Goal: Check status: Check status

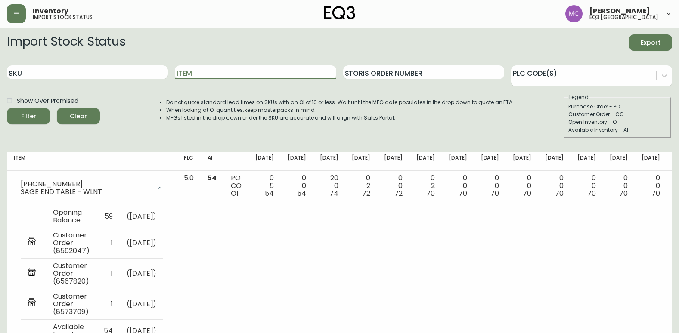
click at [192, 73] on input "Item" at bounding box center [255, 72] width 161 height 14
click at [7, 108] on button "Filter" at bounding box center [28, 116] width 43 height 16
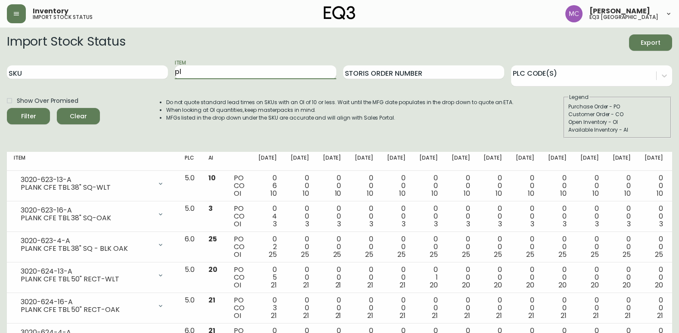
type input "p"
click at [162, 73] on input "SKU" at bounding box center [87, 72] width 161 height 14
paste input "3020-662-16-A"
click at [7, 108] on button "Filter" at bounding box center [28, 116] width 43 height 16
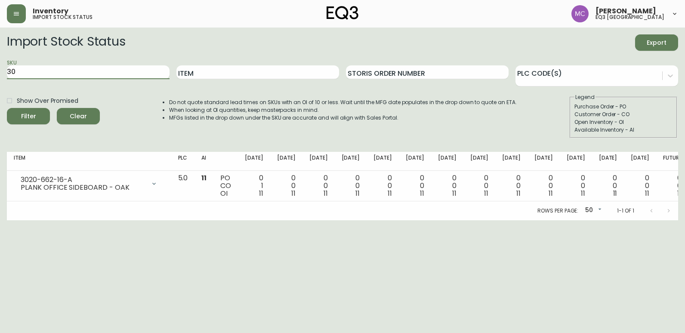
type input "3"
paste input "3020-664-16-B"
click at [7, 108] on button "Filter" at bounding box center [28, 116] width 43 height 16
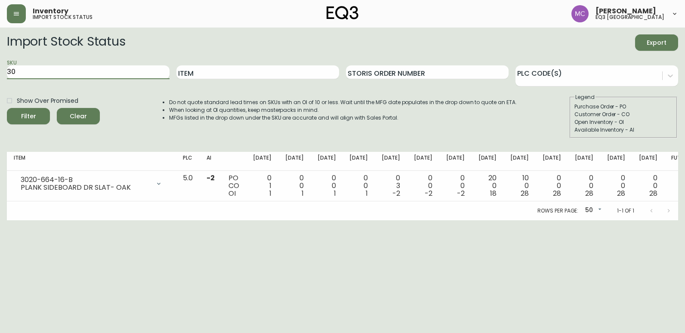
type input "3"
paste input "[PHONE_NUMBER]"
type input "[PHONE_NUMBER]"
click at [7, 108] on button "Filter" at bounding box center [28, 116] width 43 height 16
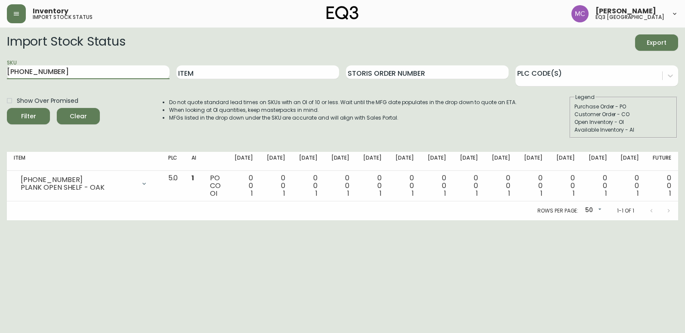
click at [440, 126] on div "Do not quote standard lead times on SKUs with an OI of 10 or less. Wait until t…" at bounding box center [334, 115] width 365 height 45
